Goal: Task Accomplishment & Management: Use online tool/utility

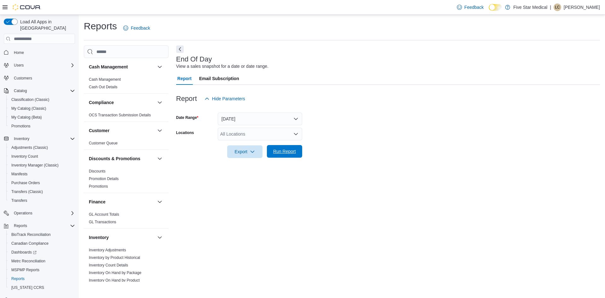
click at [276, 150] on span "Run Report" at bounding box center [284, 151] width 23 height 6
click at [295, 121] on button "[DATE]" at bounding box center [260, 118] width 84 height 13
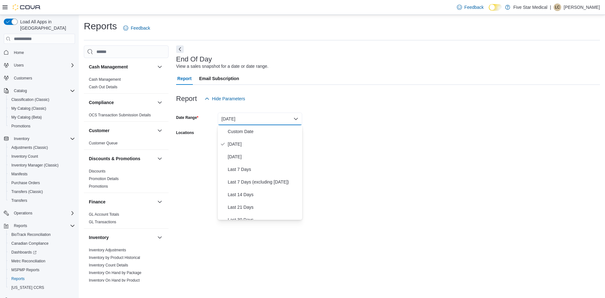
click at [376, 132] on form "Date Range [DATE] Locations All Locations Export Run Report" at bounding box center [387, 131] width 423 height 53
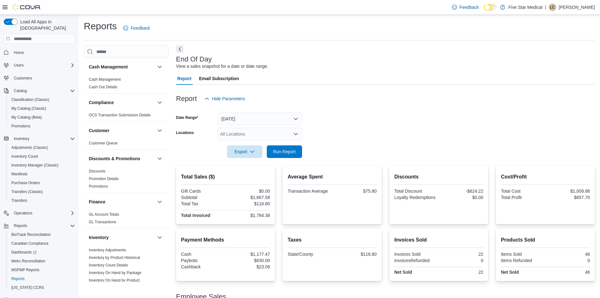
click at [305, 154] on form "Date Range [DATE] Locations All Locations Export Run Report" at bounding box center [385, 131] width 419 height 53
click at [298, 153] on button "Run Report" at bounding box center [284, 151] width 35 height 13
click at [279, 155] on span "Run Report" at bounding box center [284, 151] width 28 height 13
click at [389, 124] on form "Date Range [DATE] Locations All Locations Export Run Report" at bounding box center [385, 131] width 419 height 53
